Goal: Use online tool/utility: Utilize a website feature to perform a specific function

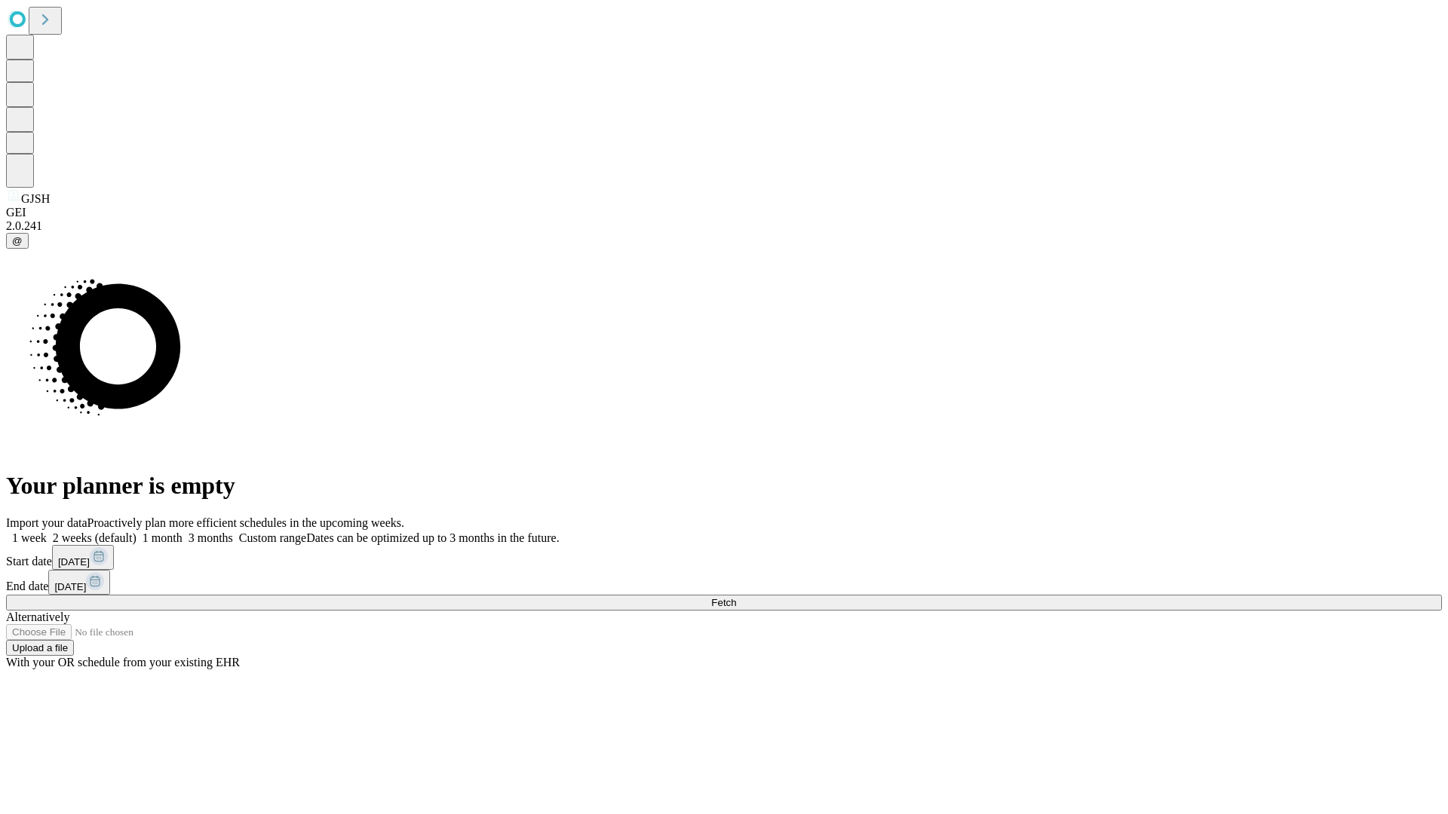
click at [736, 597] on span "Fetch" at bounding box center [723, 602] width 25 height 11
